Goal: Task Accomplishment & Management: Use online tool/utility

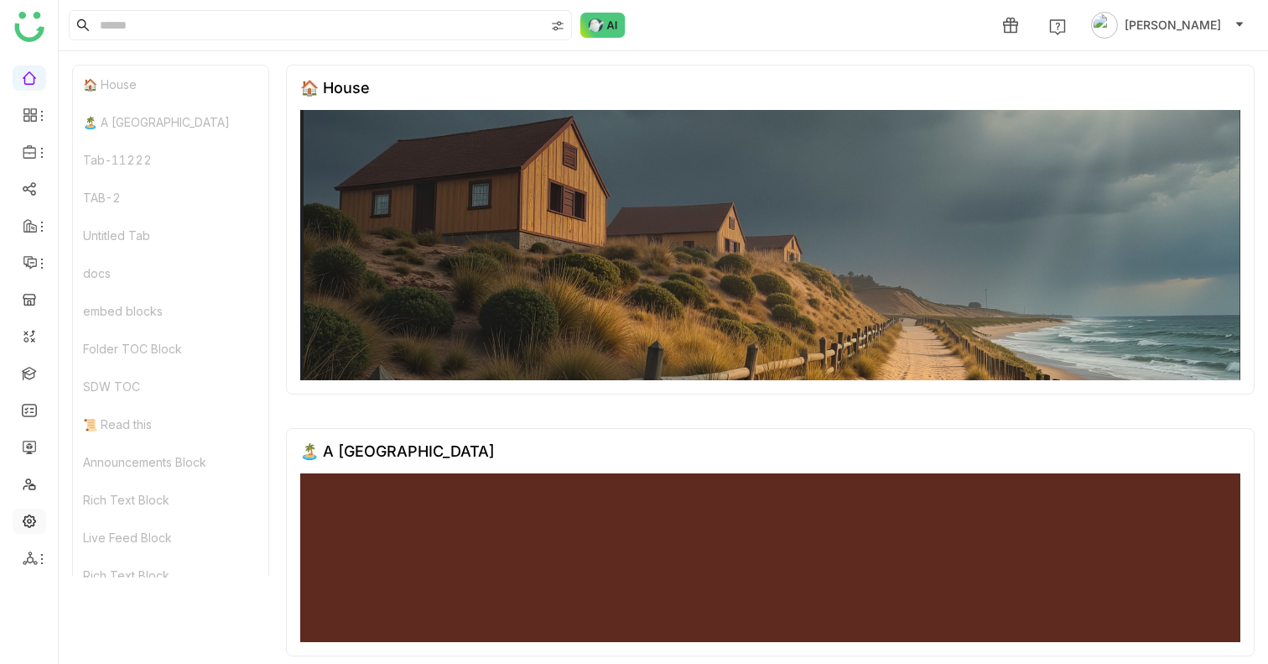
click at [37, 516] on link at bounding box center [29, 520] width 15 height 14
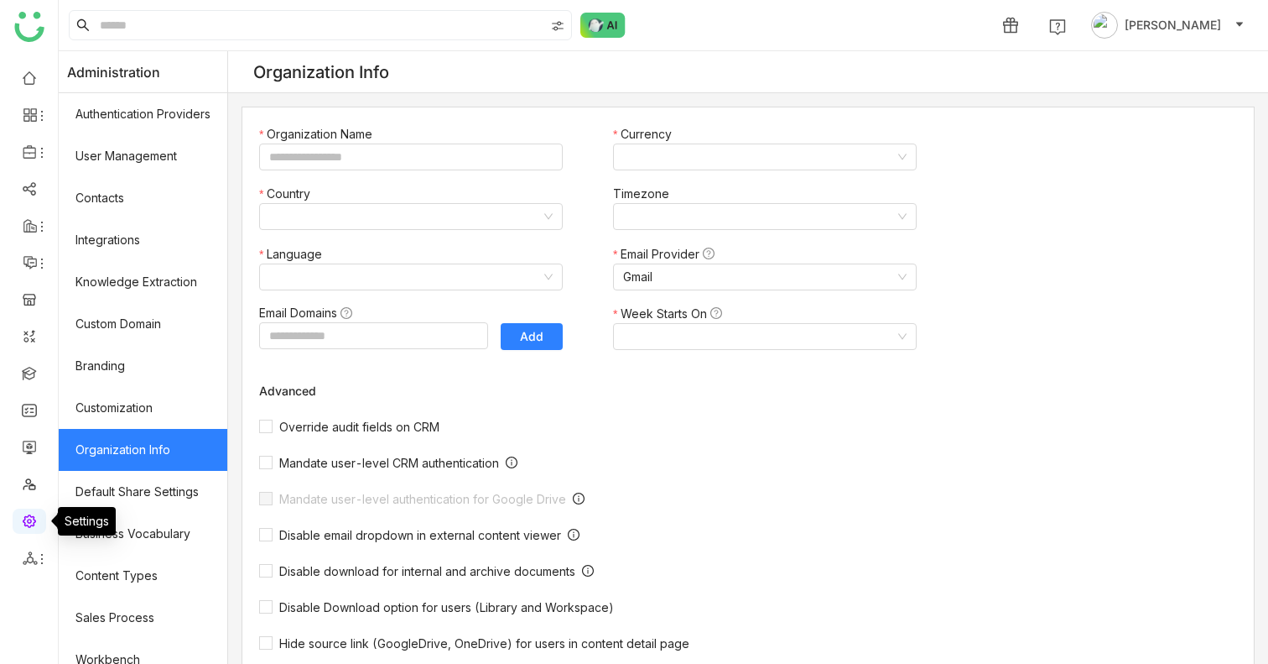
type input "*******"
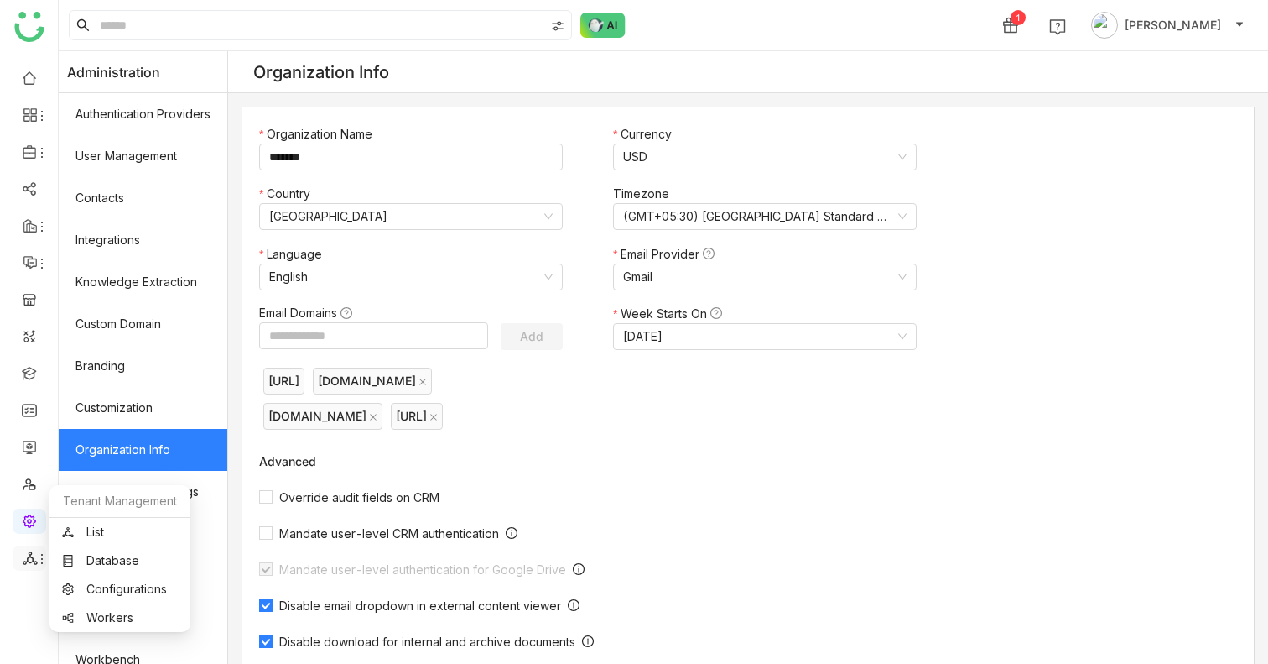
click at [32, 562] on icon at bounding box center [30, 557] width 15 height 15
click at [93, 526] on link "List" at bounding box center [120, 532] width 116 height 12
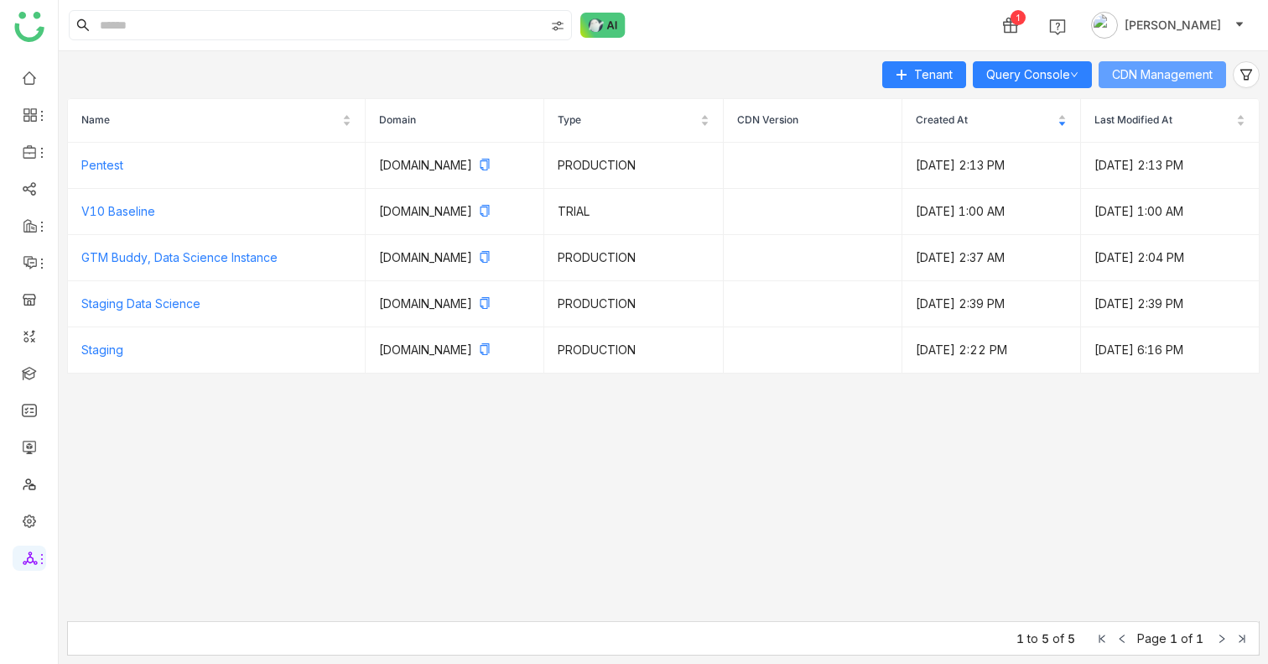
click at [1161, 64] on button "CDN Management" at bounding box center [1163, 74] width 128 height 27
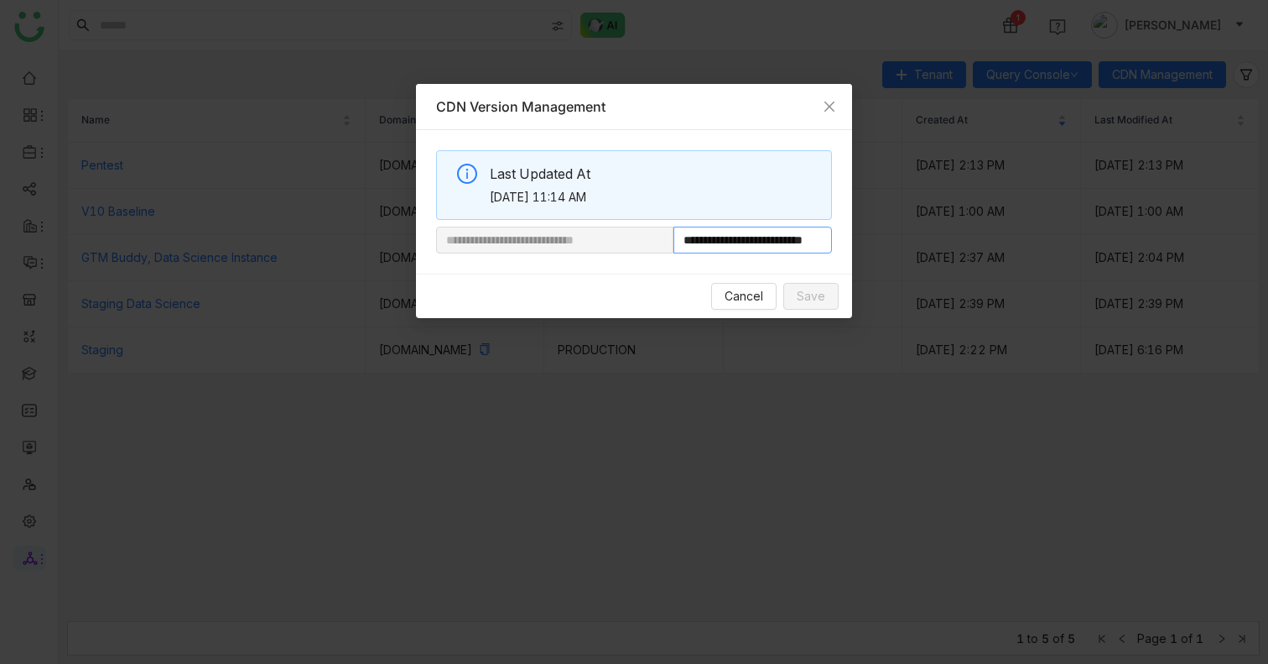
scroll to position [0, 55]
drag, startPoint x: 731, startPoint y: 238, endPoint x: 1003, endPoint y: 238, distance: 272.6
click at [1005, 238] on nz-modal-container "**********" at bounding box center [634, 332] width 1268 height 664
paste input "*********"
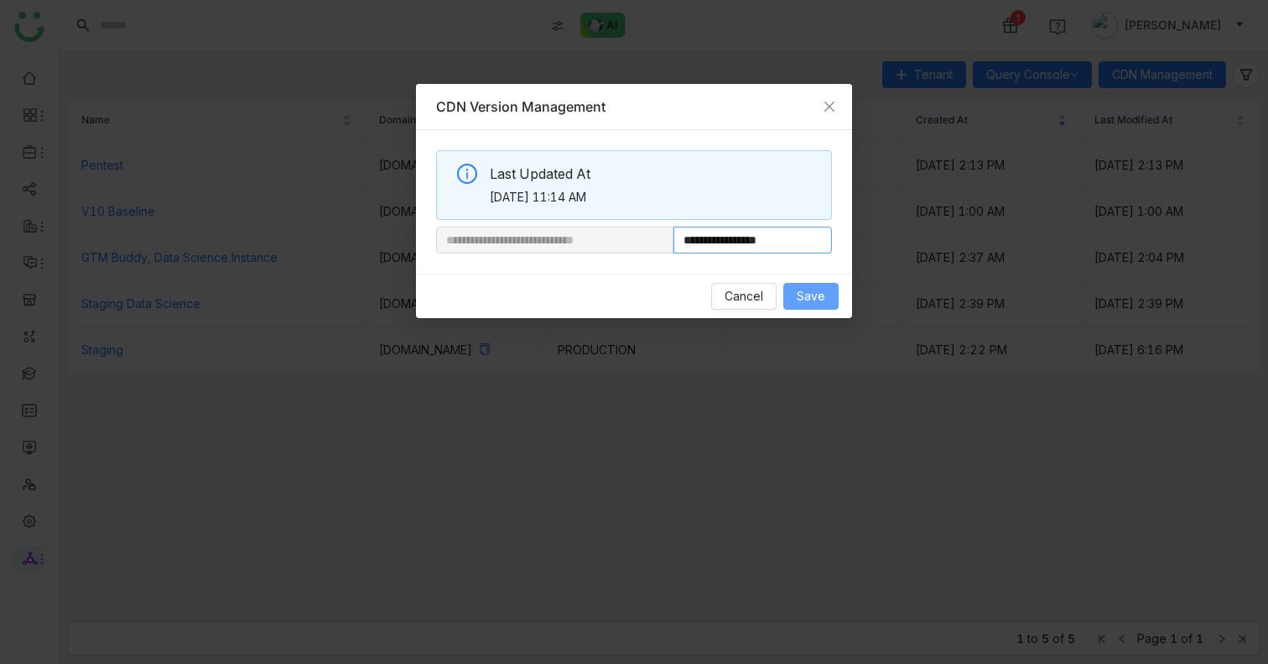
type input "**********"
click at [822, 298] on span "Save" at bounding box center [811, 296] width 29 height 18
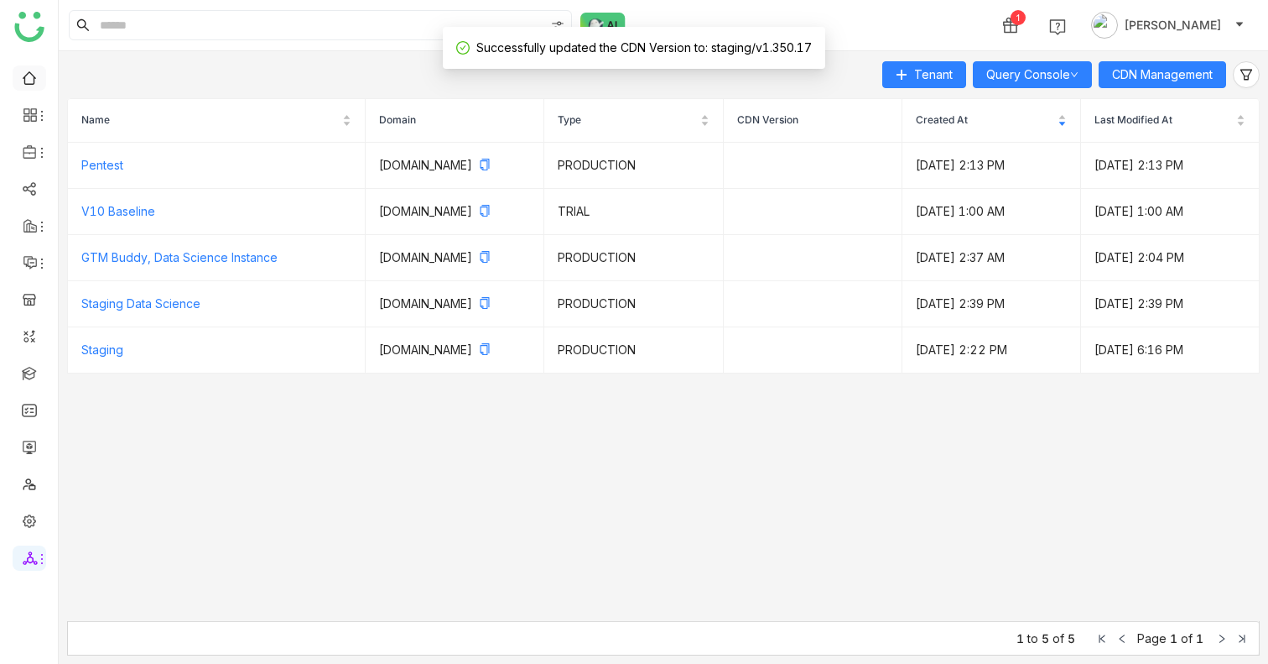
click at [29, 70] on link at bounding box center [29, 77] width 15 height 14
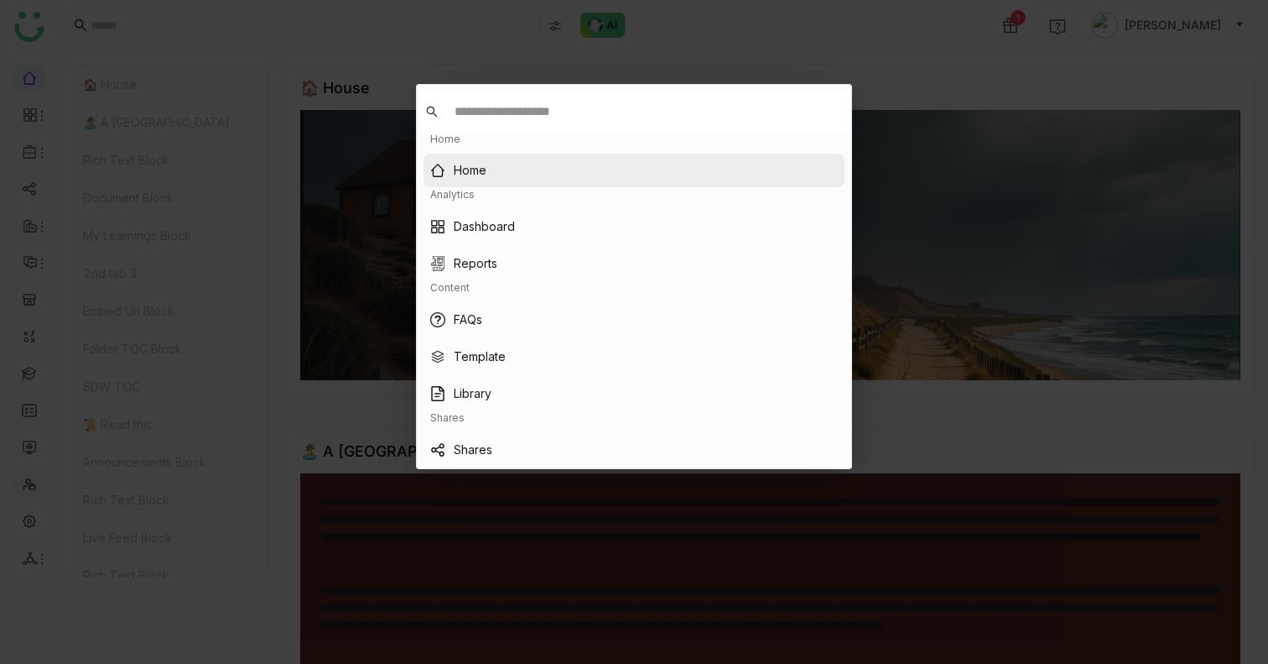
type input "*"
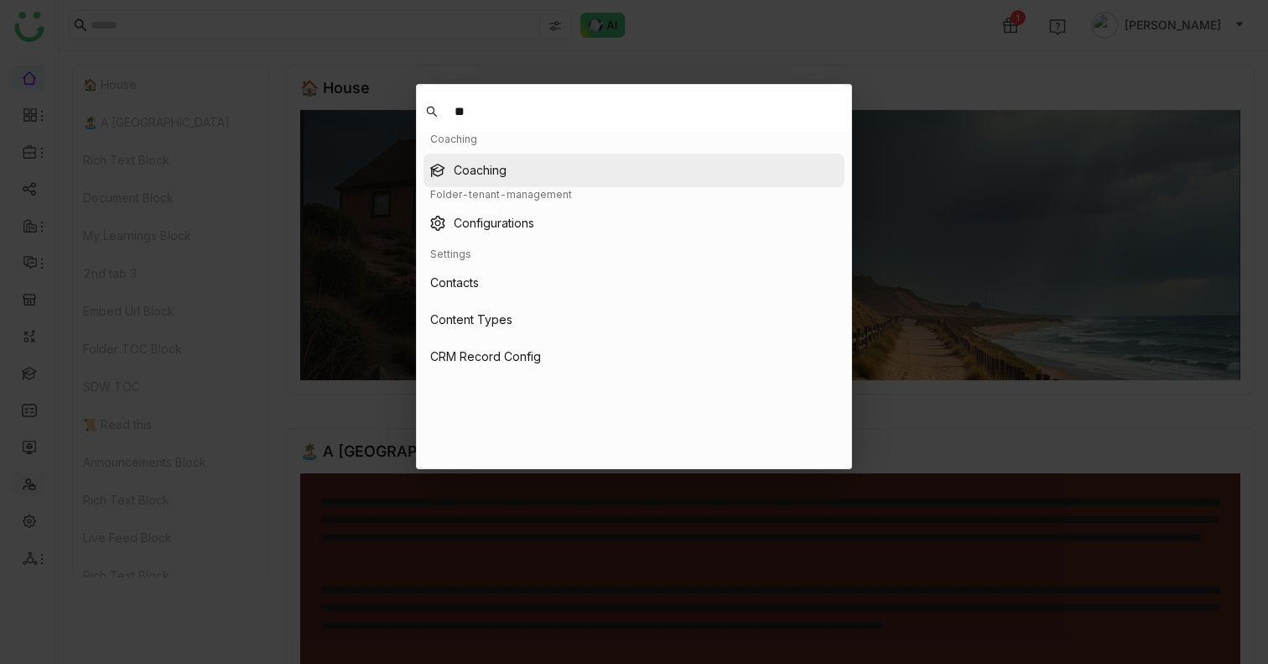
type input "**"
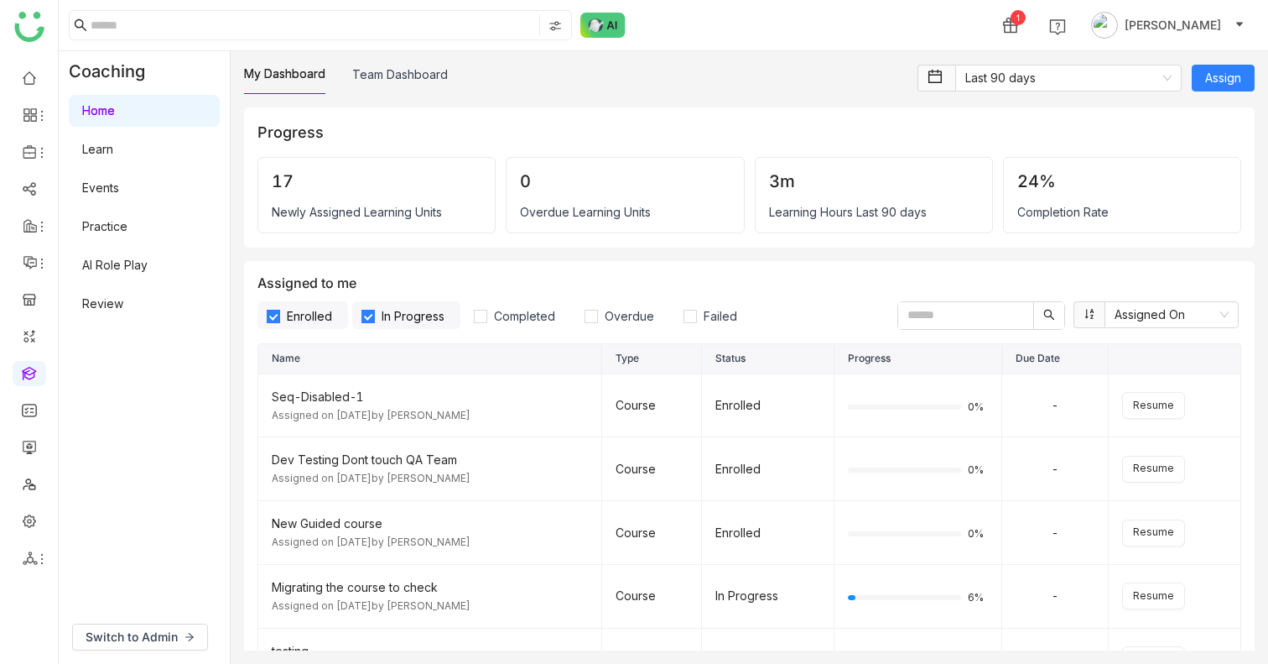
click at [127, 258] on link "AI Role Play" at bounding box center [114, 265] width 65 height 14
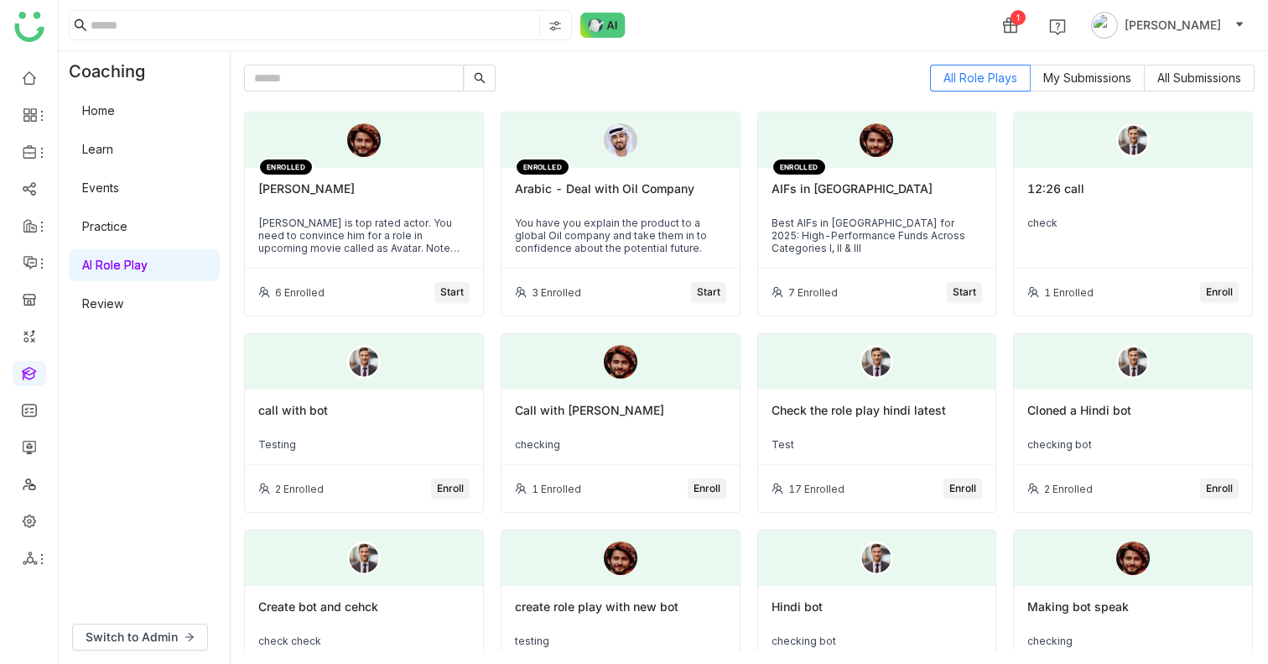
click at [455, 292] on span "Start" at bounding box center [451, 292] width 23 height 16
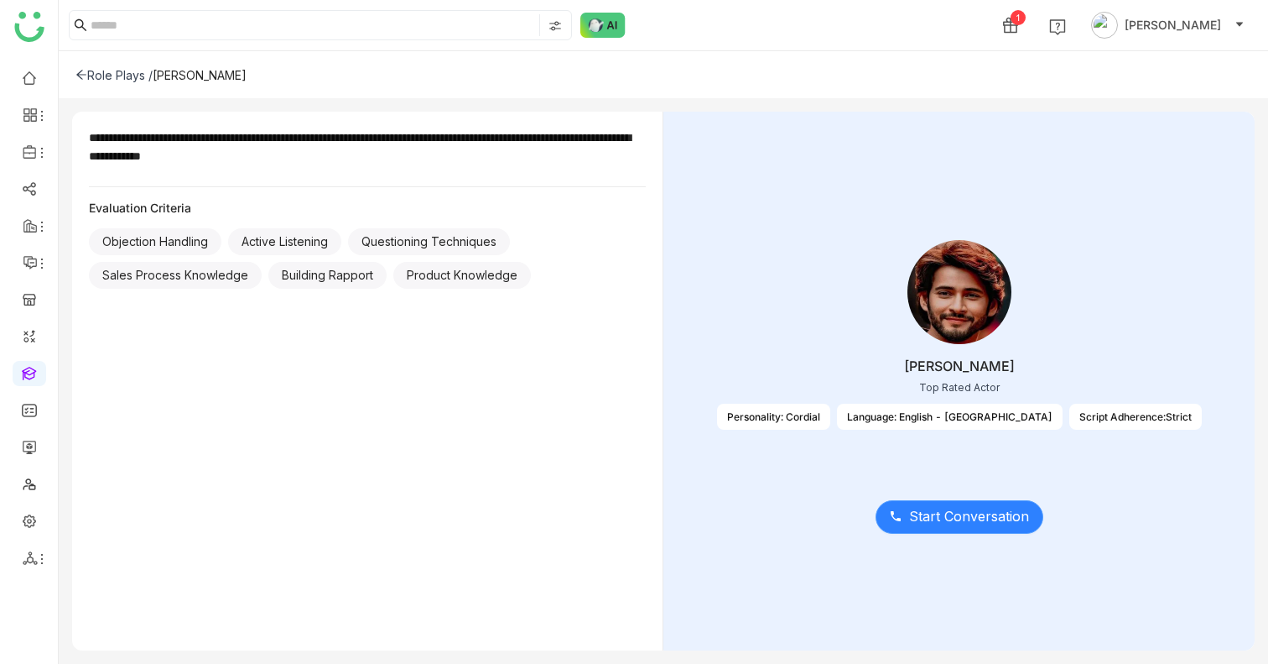
click at [958, 518] on span "Start Conversation" at bounding box center [969, 516] width 120 height 21
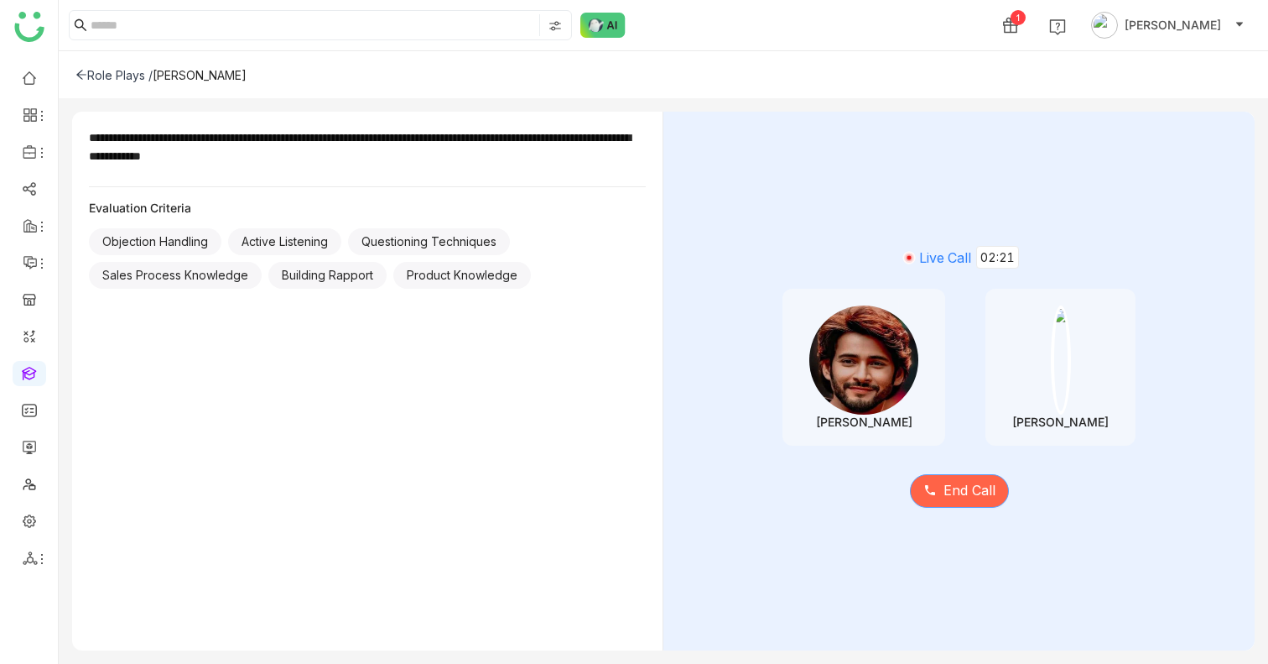
click at [983, 492] on span "End Call" at bounding box center [970, 490] width 52 height 21
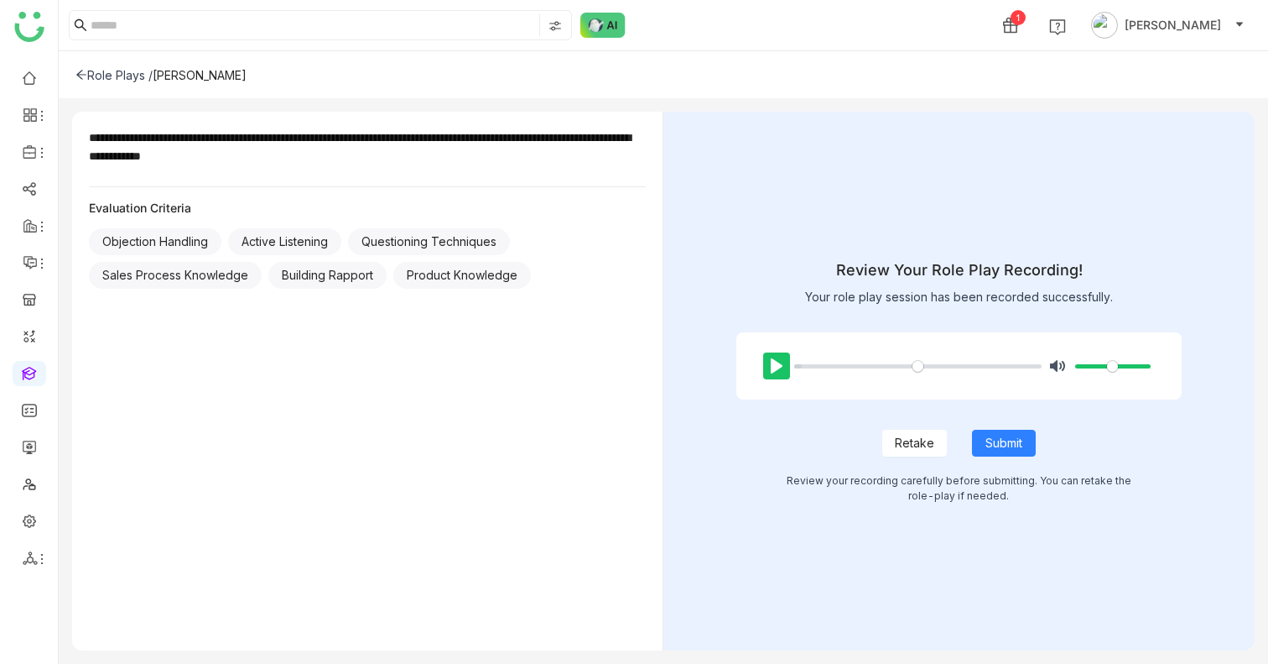
click at [781, 365] on button "Pause Play" at bounding box center [776, 365] width 27 height 27
click at [999, 453] on button "Submit" at bounding box center [1004, 442] width 64 height 27
click at [772, 372] on button "Pause Play" at bounding box center [776, 365] width 27 height 27
type input "****"
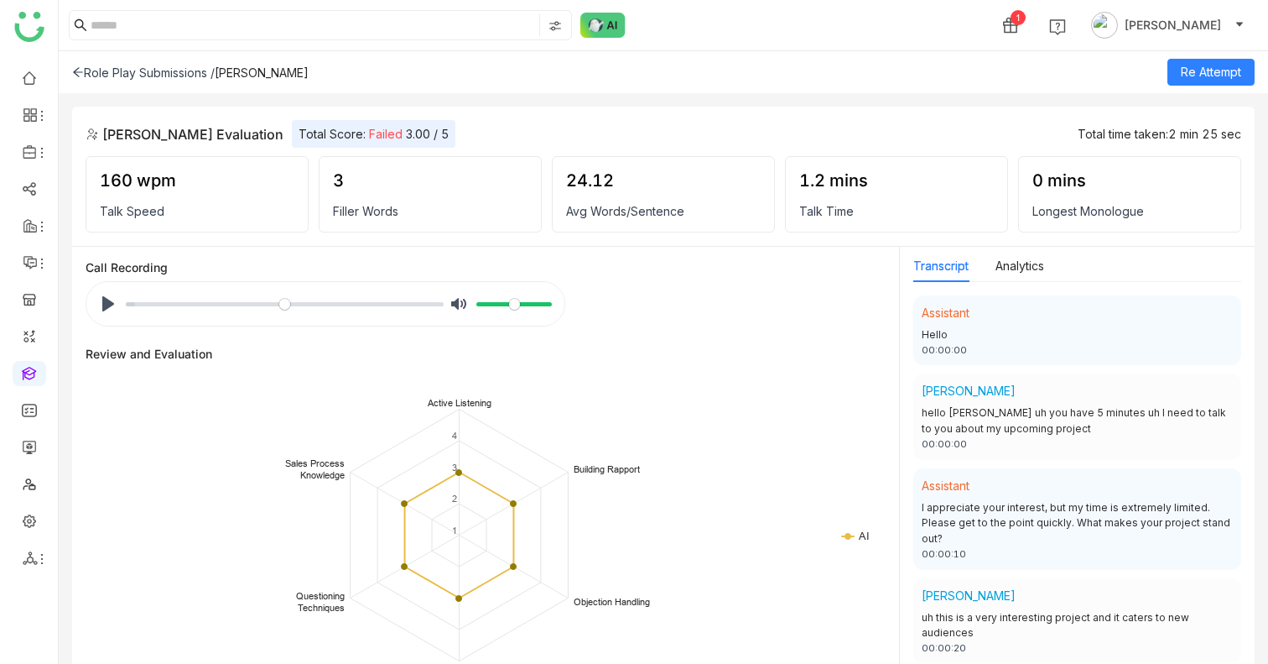
click at [369, 132] on span "Failed" at bounding box center [386, 134] width 34 height 14
click at [86, 74] on div "Role Play Submissions /" at bounding box center [143, 72] width 143 height 14
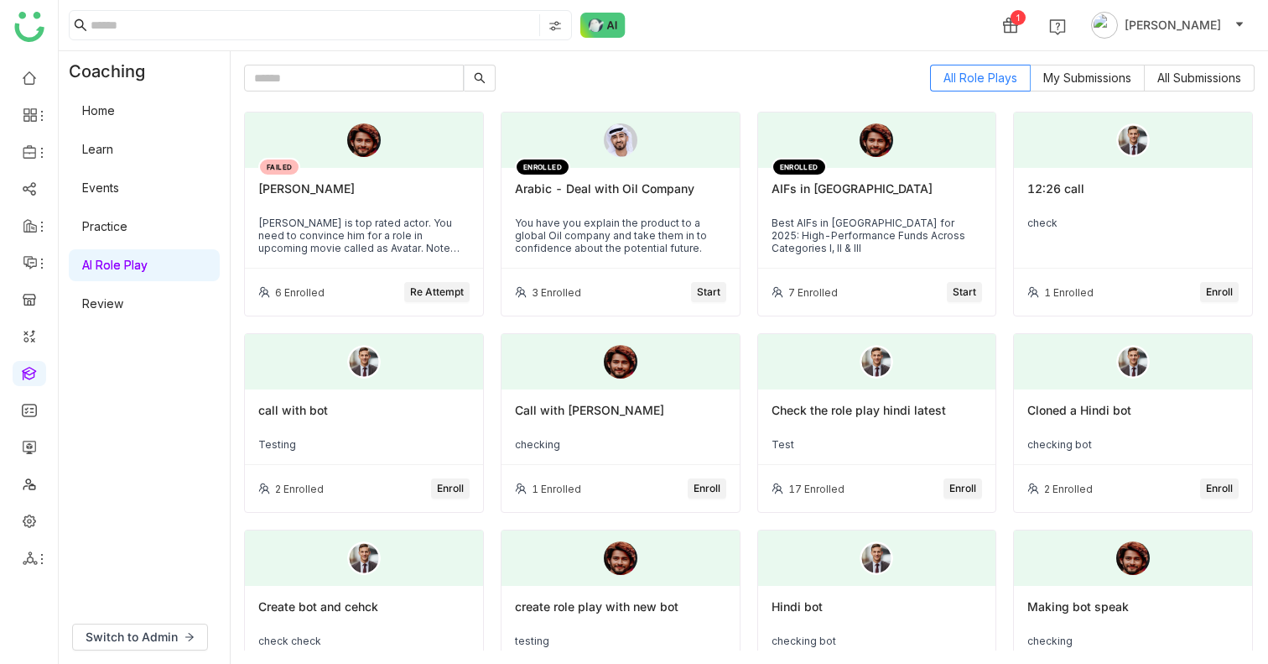
click at [340, 191] on div "Mahesh Babu" at bounding box center [363, 195] width 211 height 29
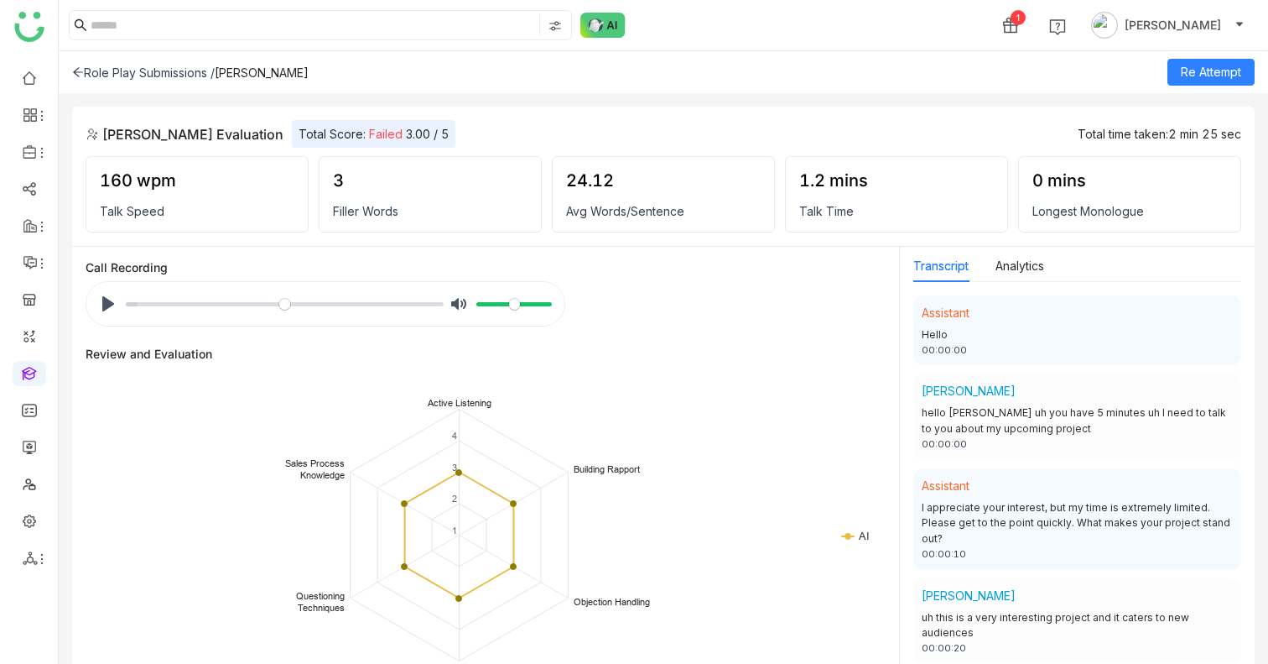
click at [536, 315] on div "Unmute Mute" at bounding box center [500, 303] width 111 height 27
click at [528, 309] on input "Volume" at bounding box center [513, 304] width 75 height 16
drag, startPoint x: 528, startPoint y: 309, endPoint x: 635, endPoint y: 311, distance: 107.4
type input "*"
click at [552, 310] on input "Volume" at bounding box center [513, 304] width 75 height 16
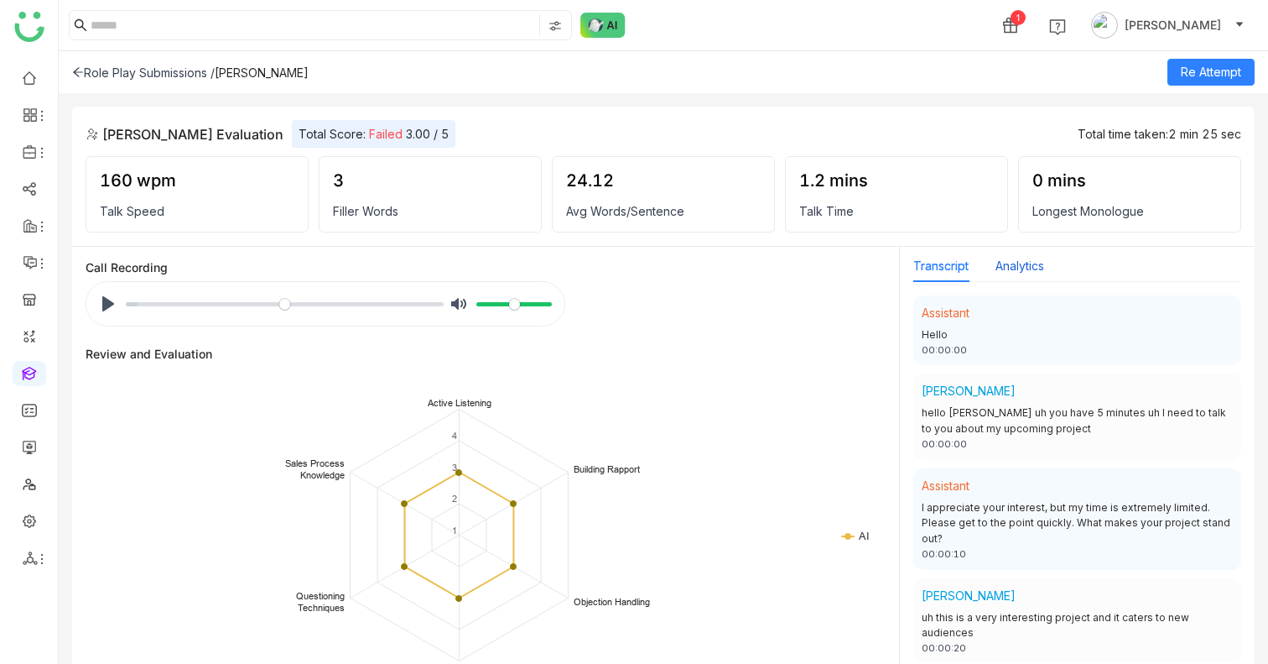
click at [1013, 264] on button "Analytics" at bounding box center [1020, 266] width 49 height 18
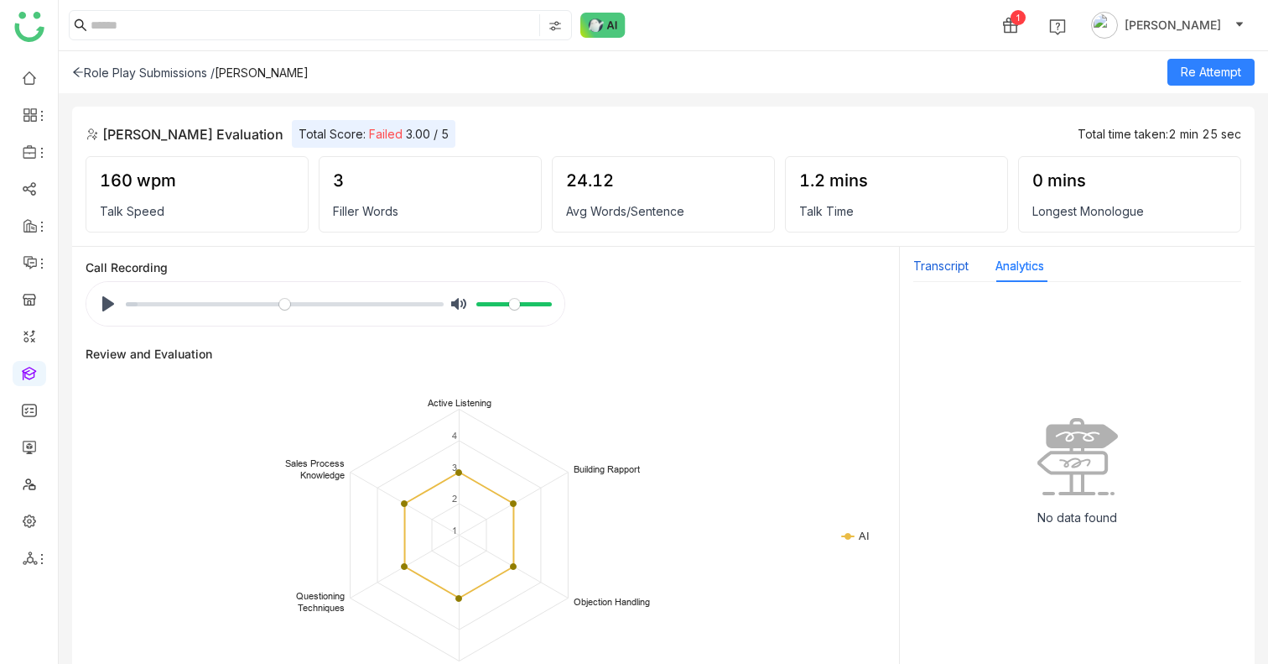
click at [913, 266] on button "Transcript" at bounding box center [940, 266] width 55 height 18
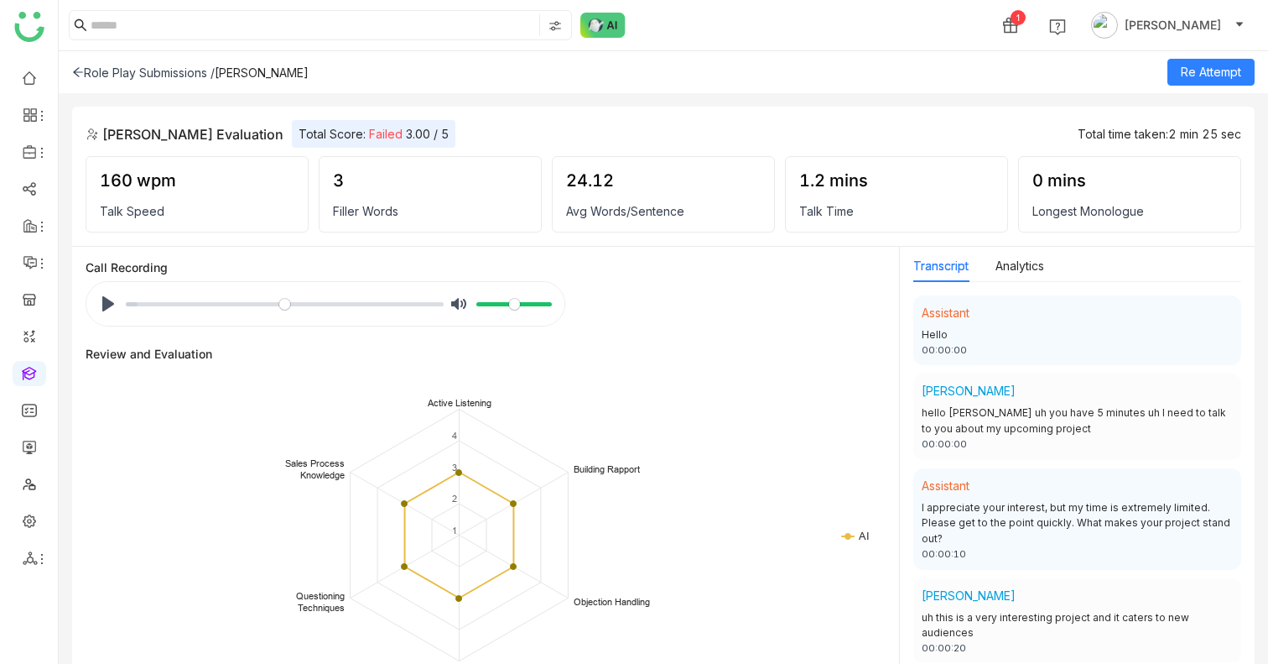
click at [992, 266] on div "Transcript Analytics" at bounding box center [978, 266] width 131 height 32
click at [999, 266] on button "Analytics" at bounding box center [1020, 266] width 49 height 18
click at [928, 267] on button "Transcript" at bounding box center [940, 266] width 55 height 18
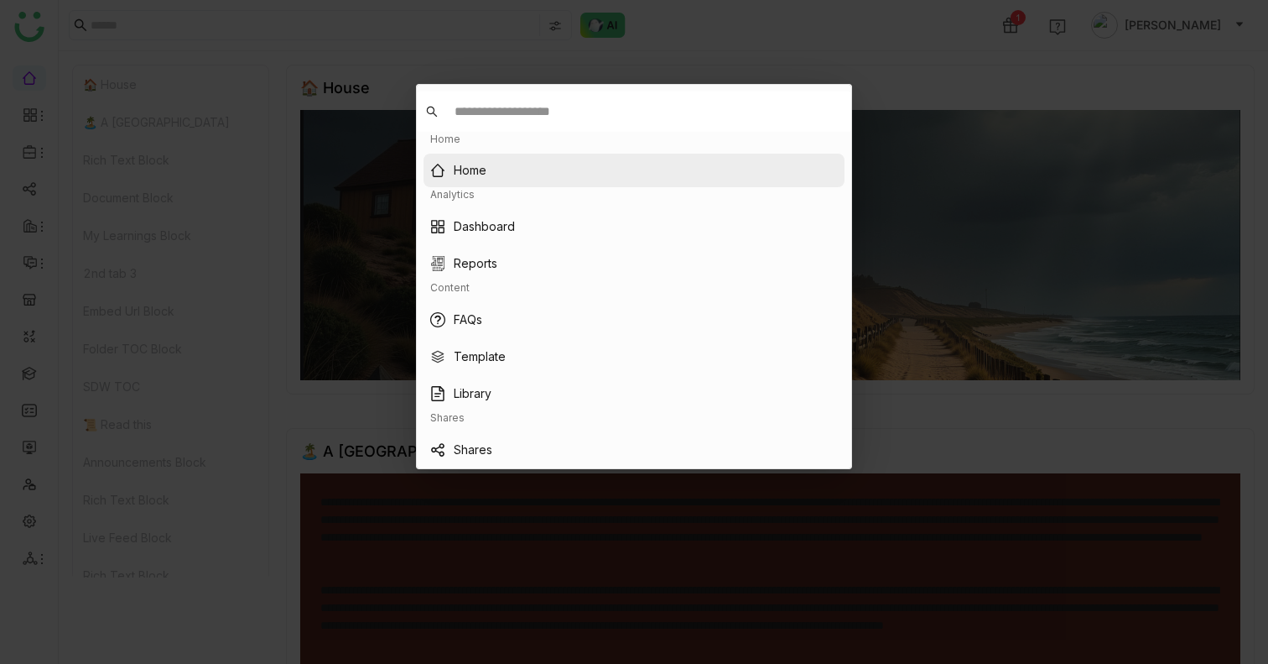
type input "*"
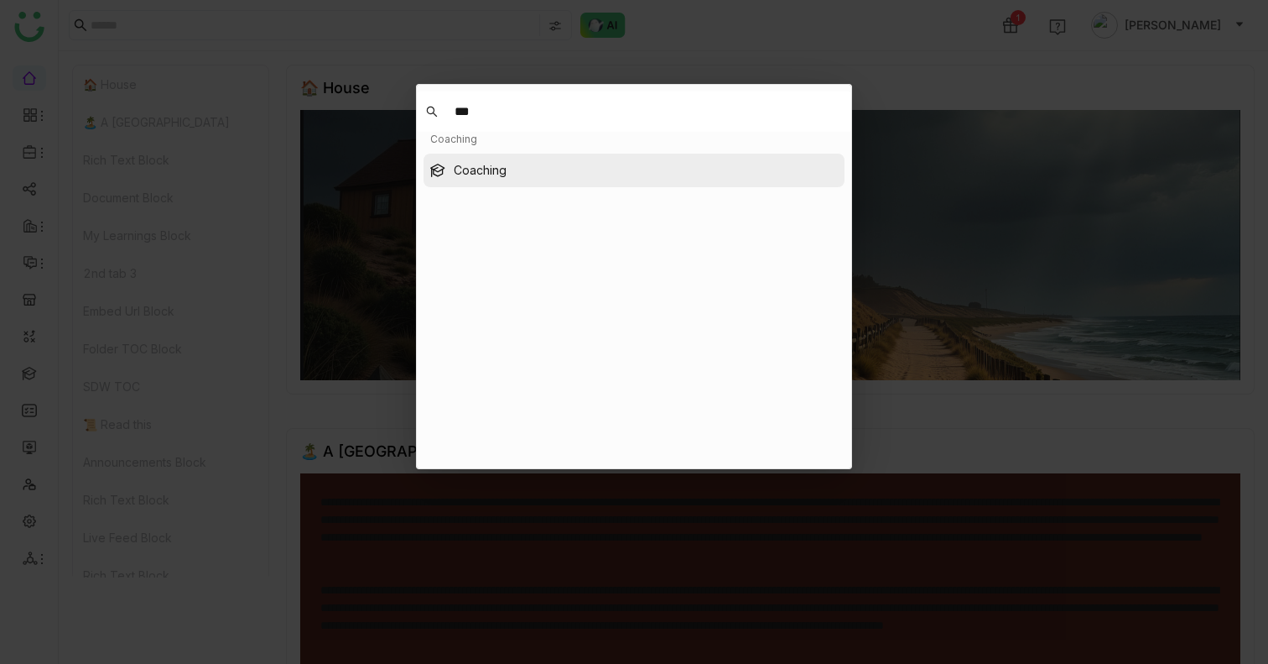
type input "***"
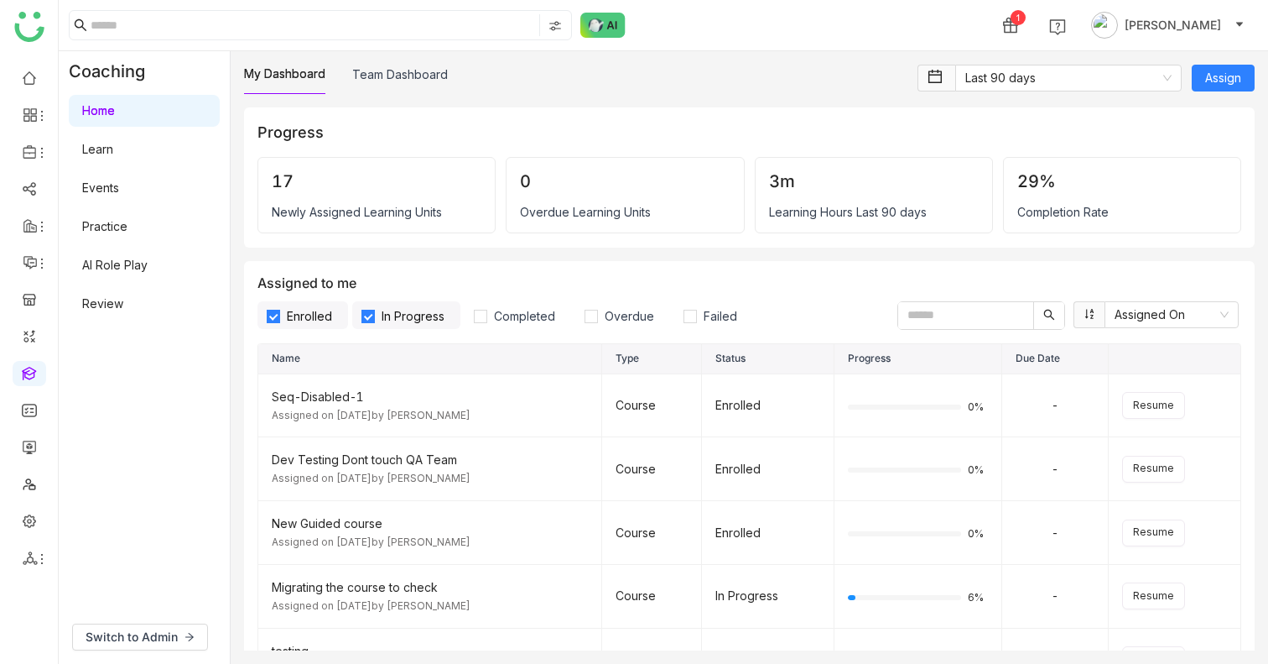
click at [120, 268] on link "AI Role Play" at bounding box center [114, 265] width 65 height 14
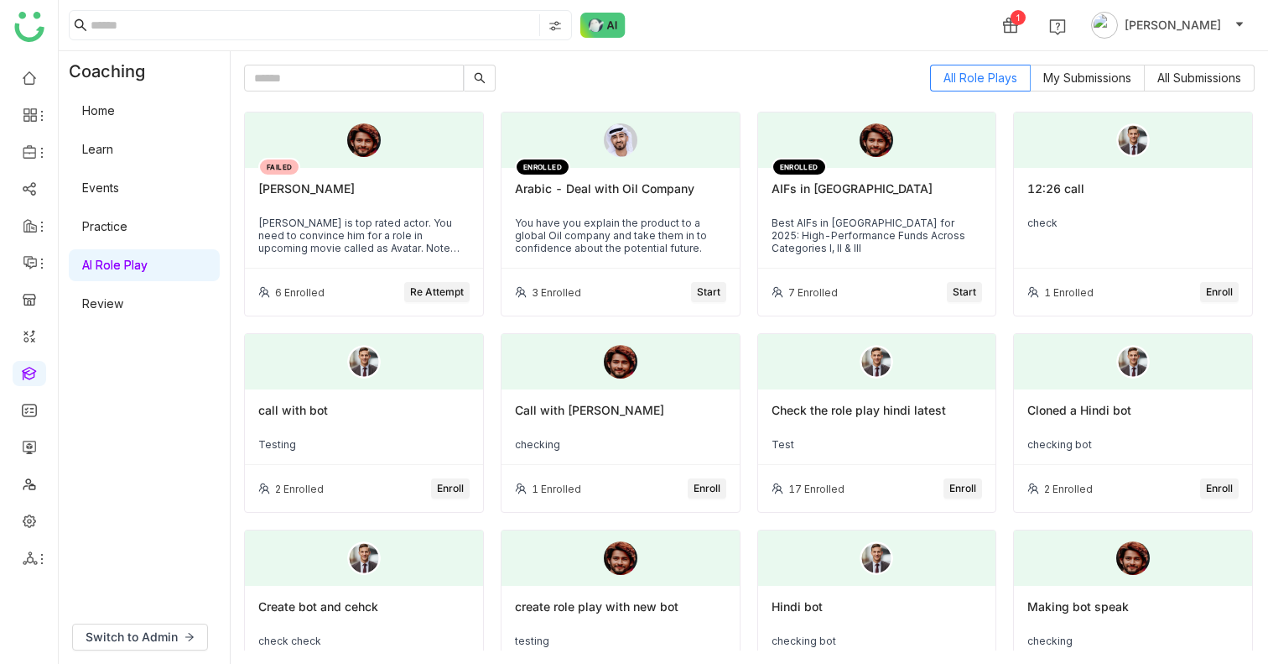
click at [425, 288] on span "Re Attempt" at bounding box center [437, 292] width 54 height 16
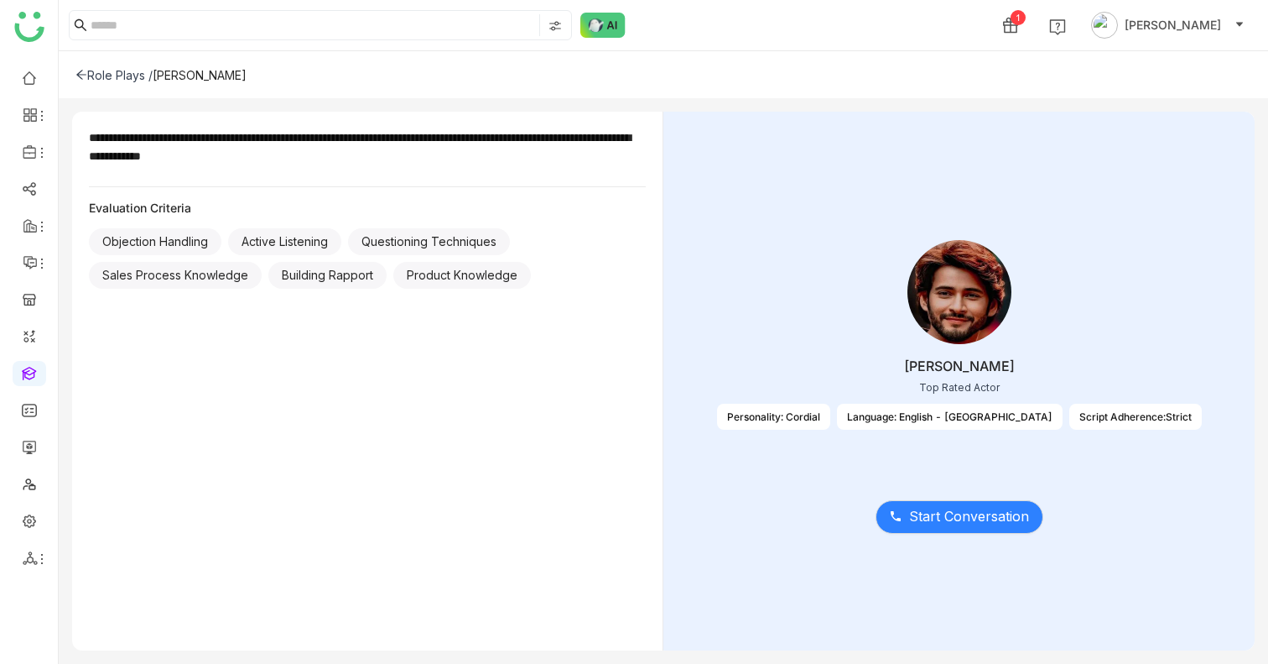
click at [1181, 475] on div "Start Conversation" at bounding box center [959, 506] width 539 height 70
click at [976, 520] on span "Start Conversation" at bounding box center [969, 516] width 120 height 21
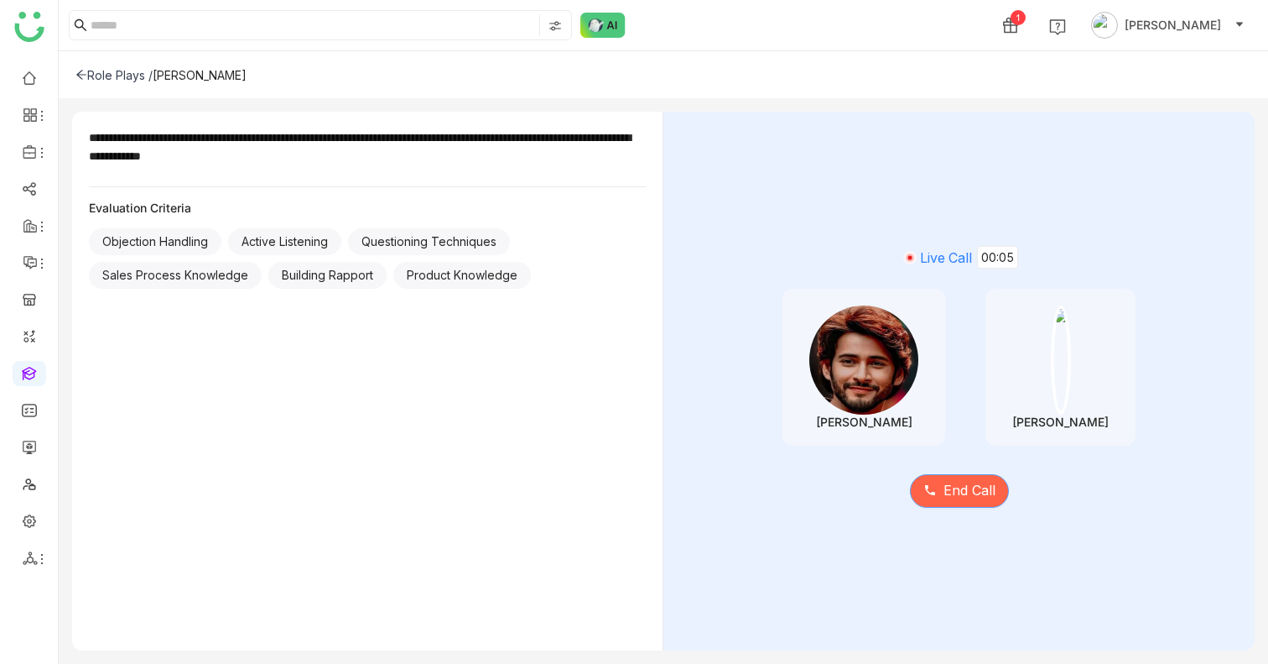
click at [979, 485] on span "End Call" at bounding box center [970, 490] width 52 height 21
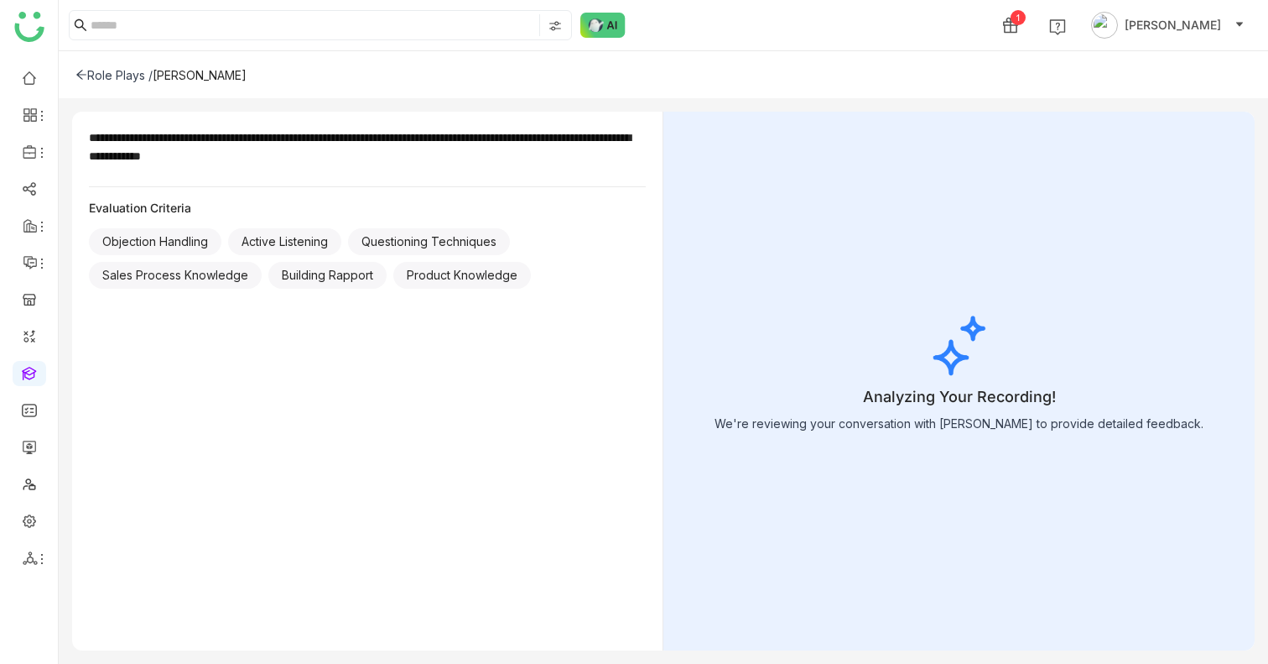
click at [84, 78] on icon at bounding box center [81, 75] width 12 height 12
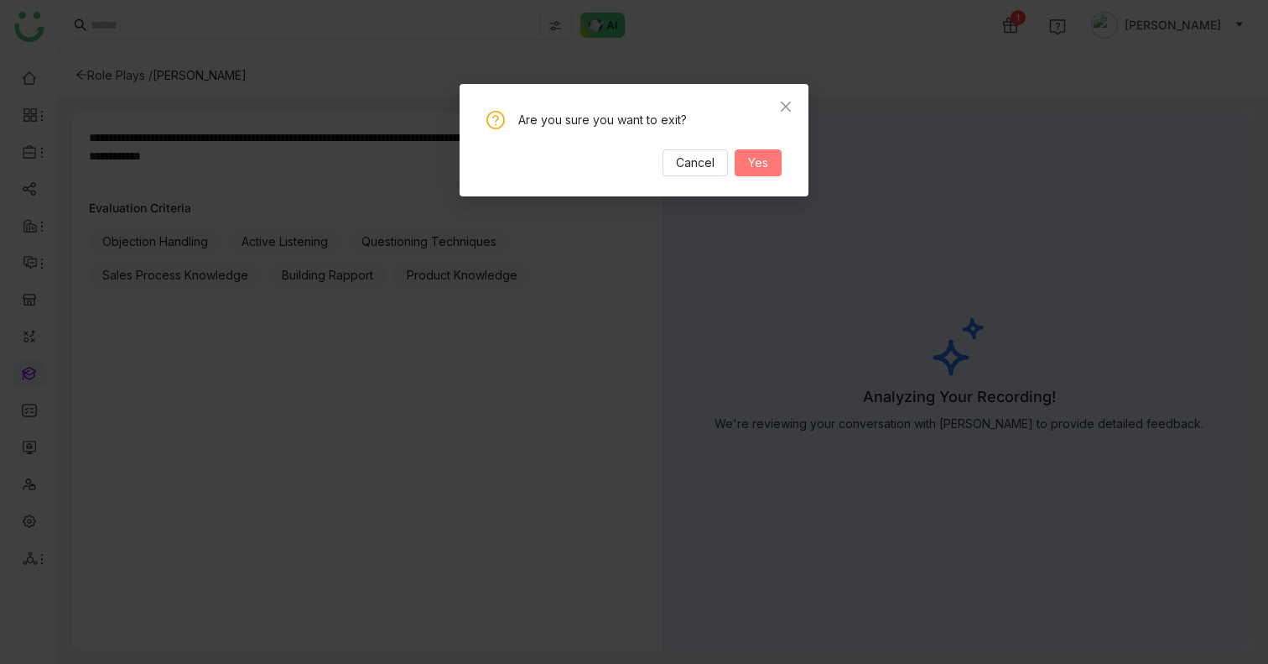
click at [747, 173] on button "Yes" at bounding box center [758, 162] width 47 height 27
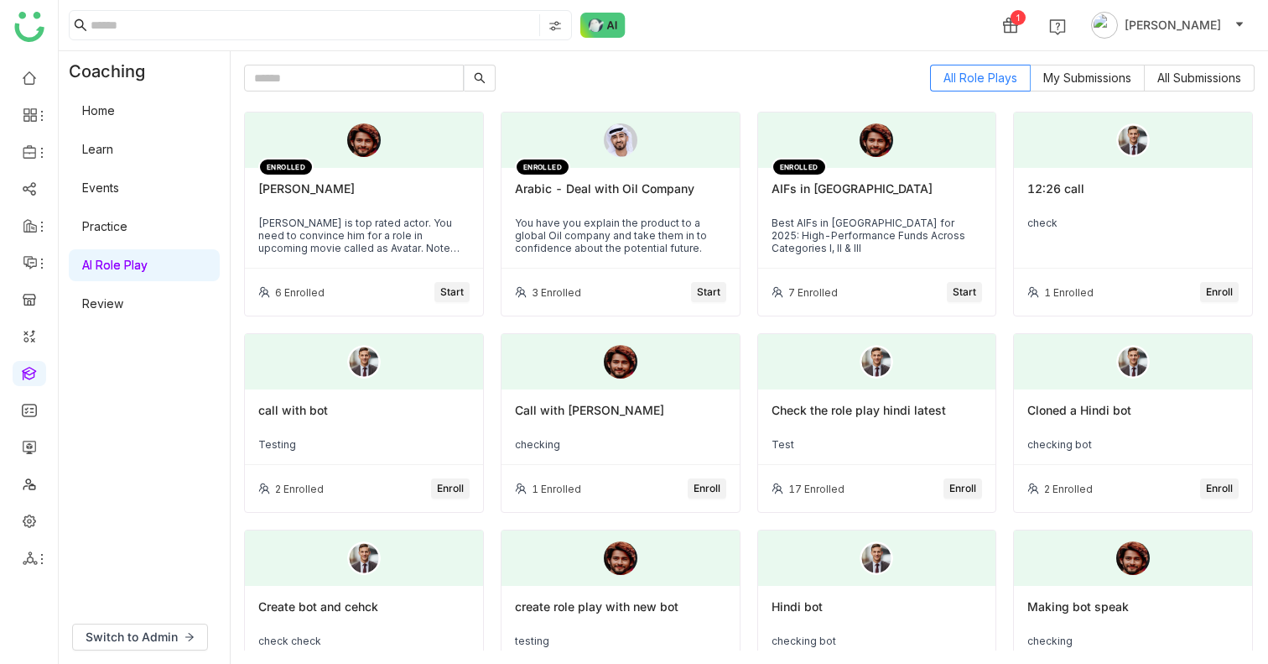
click at [969, 289] on span "Start" at bounding box center [964, 292] width 23 height 16
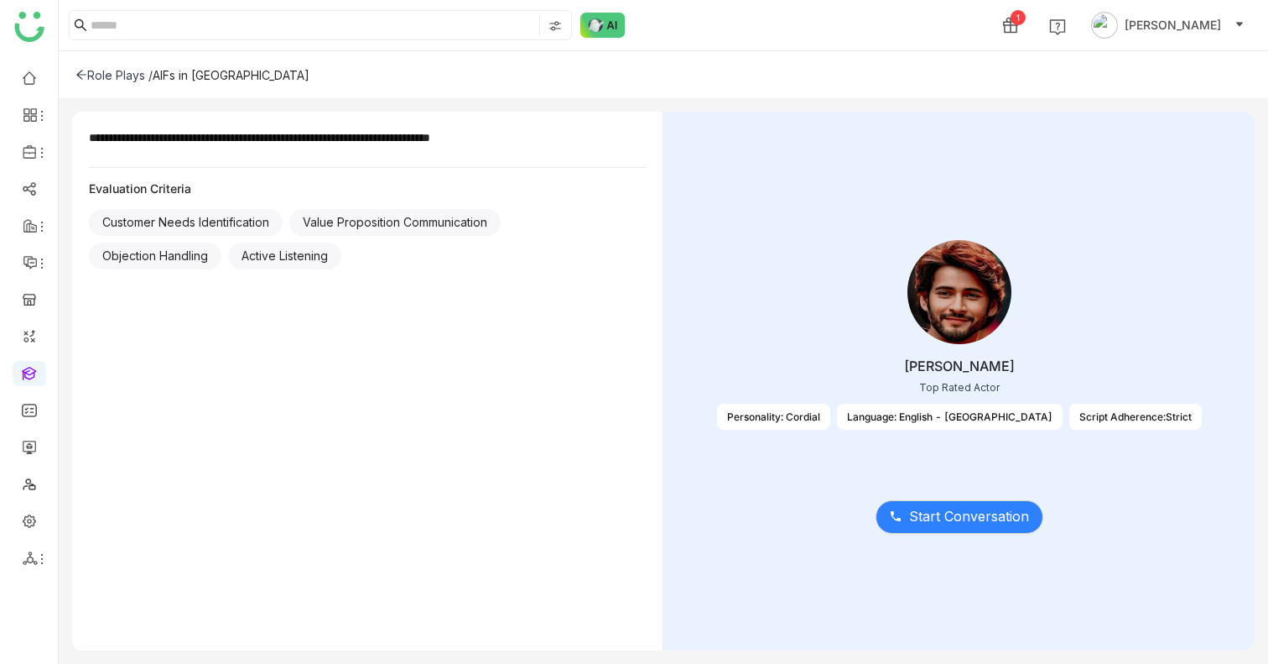
click at [81, 70] on icon at bounding box center [81, 74] width 10 height 9
